Goal: Transaction & Acquisition: Download file/media

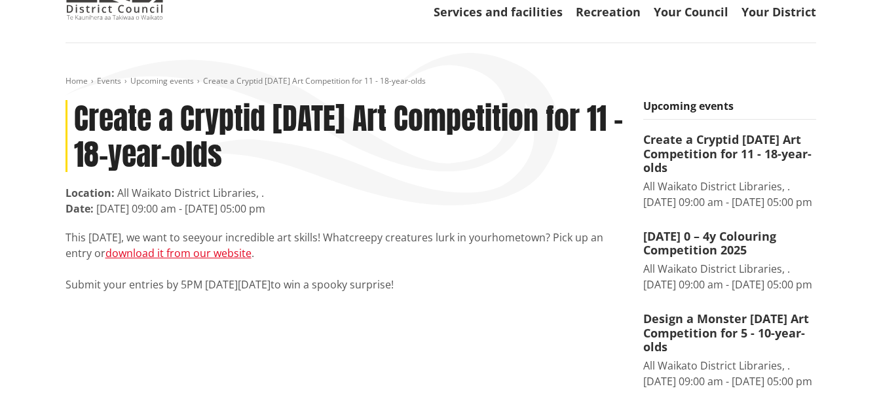
scroll to position [87, 0]
click at [215, 257] on link "download it from our website" at bounding box center [178, 254] width 146 height 14
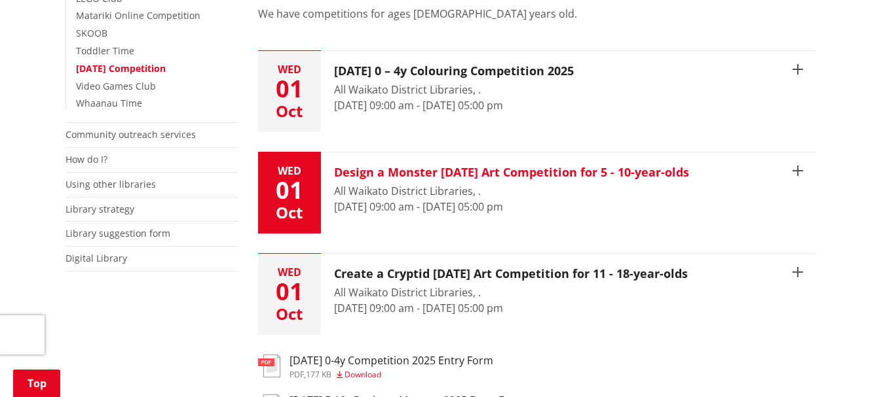
scroll to position [568, 0]
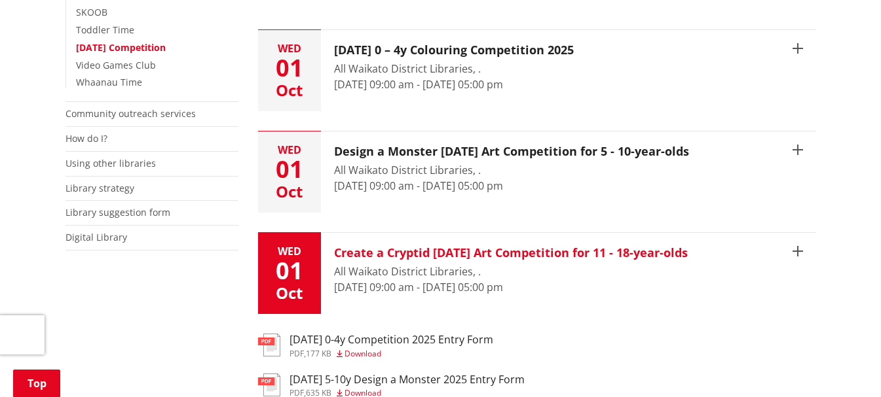
click at [714, 246] on div "Create a Cryptid [DATE] Art Competition for 11 - 18-year-olds All [GEOGRAPHIC_D…" at bounding box center [518, 273] width 395 height 81
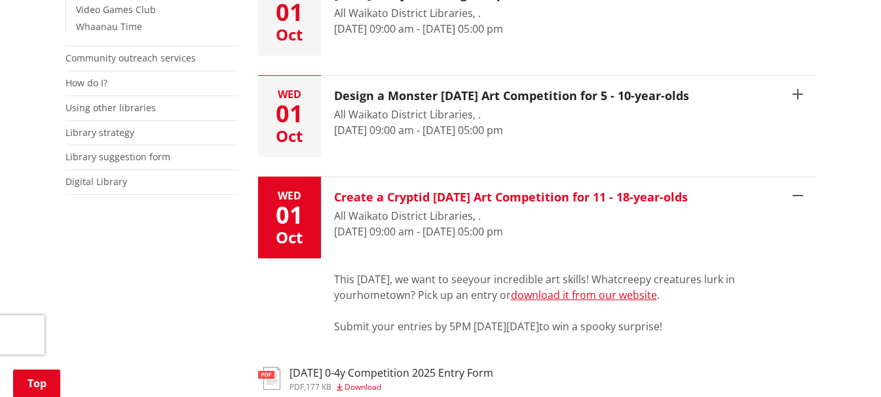
scroll to position [633, 0]
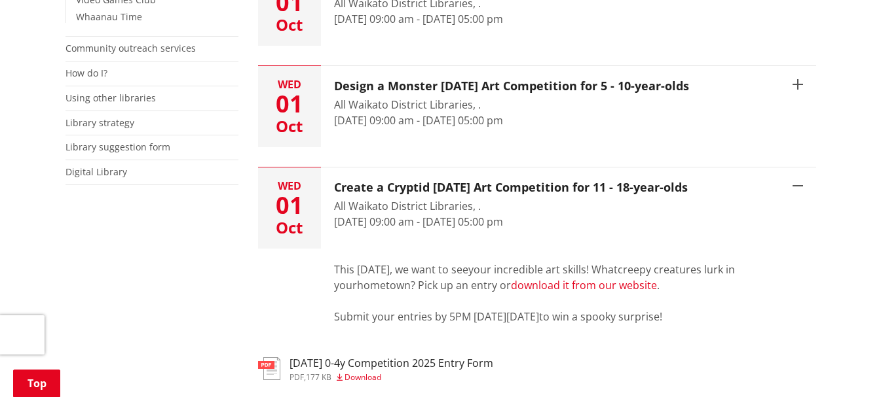
click at [594, 278] on link "download it from our website" at bounding box center [584, 285] width 146 height 14
